Goal: Check status: Check status

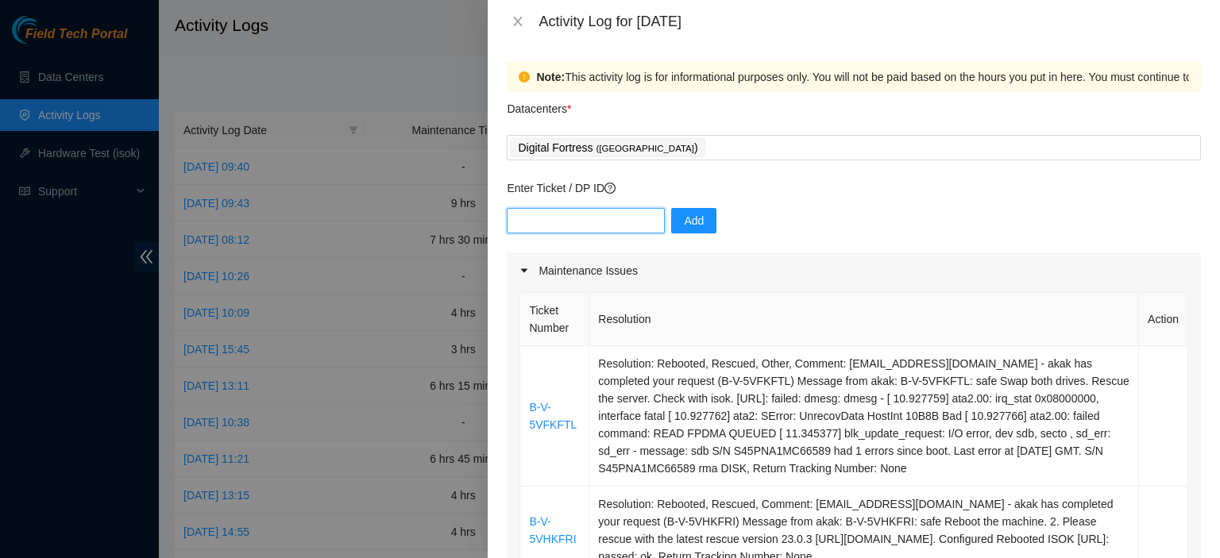
click at [569, 225] on input "text" at bounding box center [586, 220] width 158 height 25
paste input "DP81024"
type input "DP81024"
click at [684, 218] on span "Add" at bounding box center [694, 220] width 20 height 17
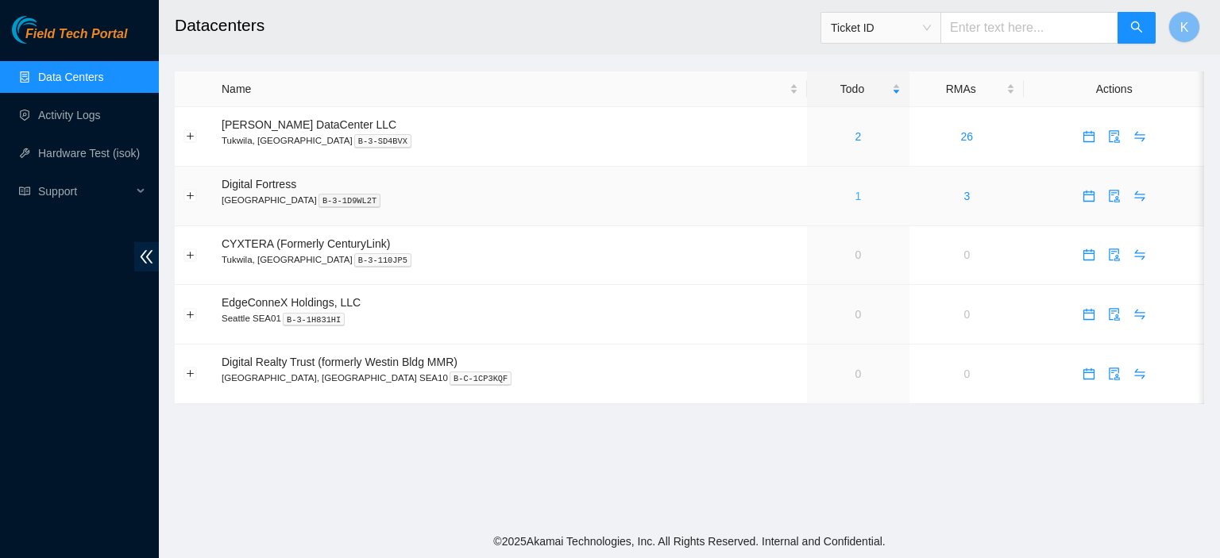
click at [856, 195] on link "1" at bounding box center [859, 196] width 6 height 13
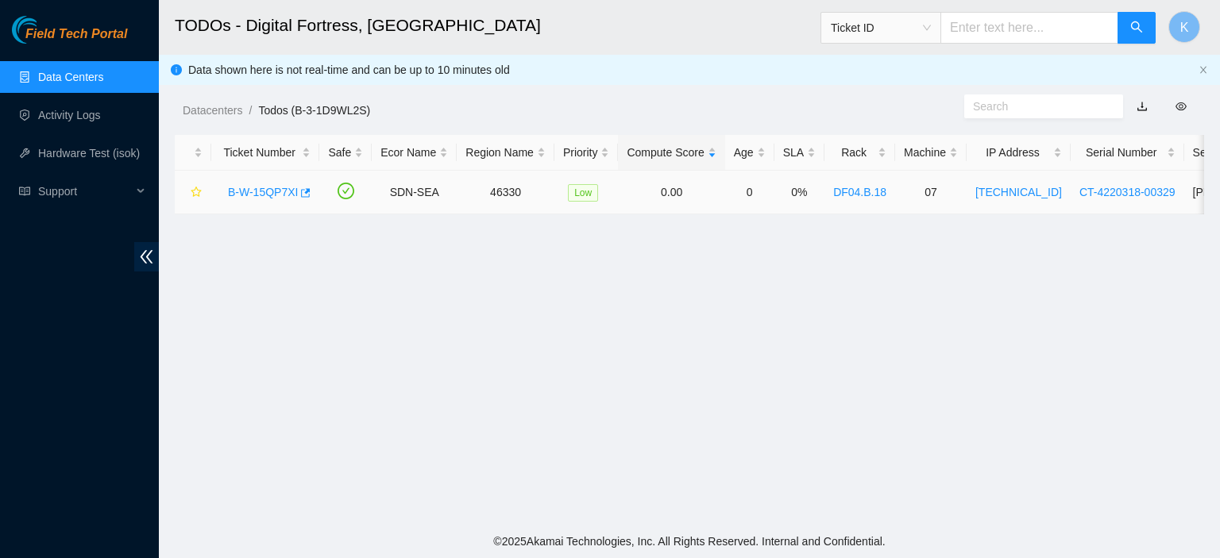
click at [283, 193] on link "B-W-15QP7XI" at bounding box center [263, 192] width 70 height 13
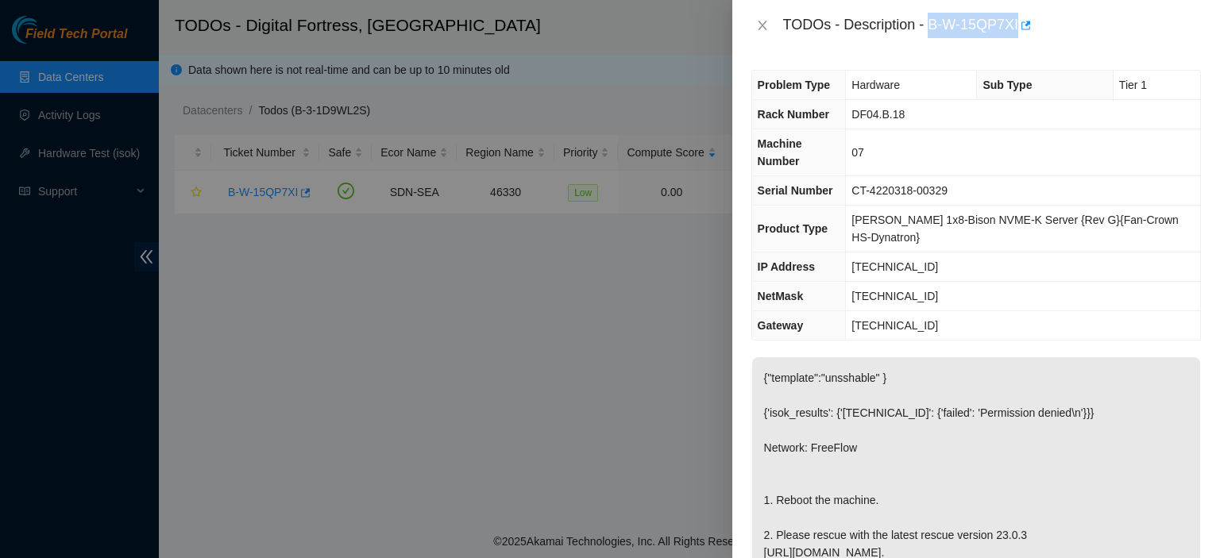
drag, startPoint x: 930, startPoint y: 25, endPoint x: 1017, endPoint y: 26, distance: 86.6
click at [1017, 26] on div "TODOs - Description - B-W-15QP7XI" at bounding box center [992, 25] width 418 height 25
copy div "B-W-15QP7XI"
